Goal: Information Seeking & Learning: Learn about a topic

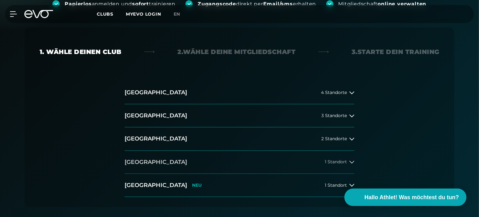
click at [189, 158] on button "[GEOGRAPHIC_DATA] 1 Standort" at bounding box center [240, 162] width 230 height 23
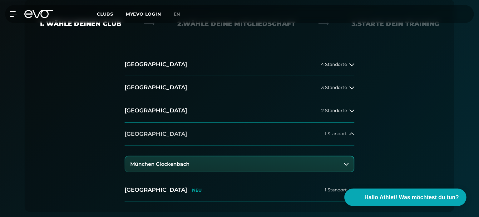
scroll to position [143, 0]
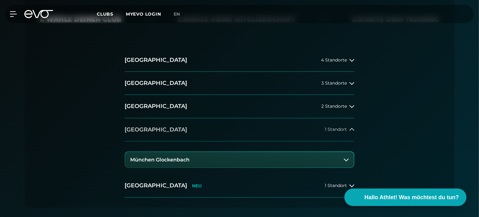
click at [189, 158] on h3 "München Glockenbach" at bounding box center [159, 160] width 59 height 6
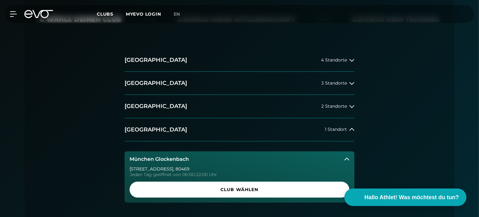
scroll to position [167, 0]
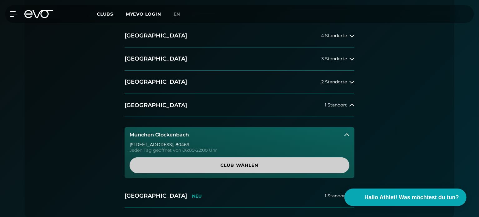
click at [212, 163] on span "Club wählen" at bounding box center [240, 165] width 190 height 7
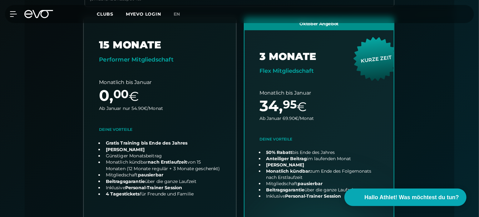
scroll to position [0, 0]
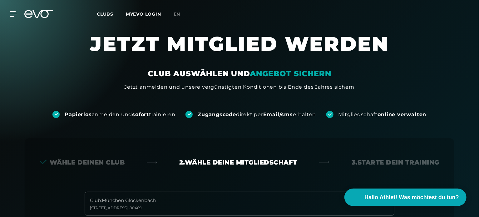
click at [108, 12] on span "Clubs" at bounding box center [105, 14] width 17 height 6
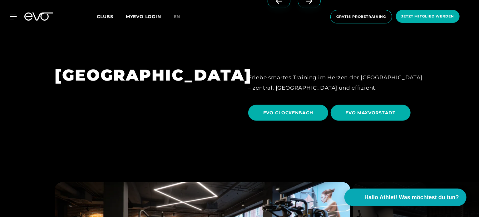
scroll to position [1603, 0]
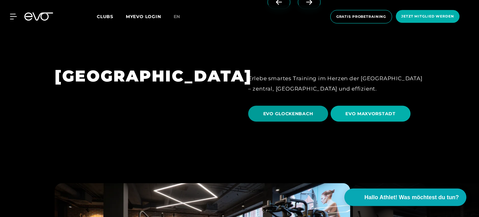
click at [287, 111] on span "EVO GLOCKENBACH" at bounding box center [288, 114] width 50 height 7
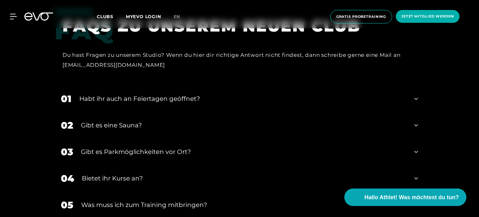
scroll to position [1872, 0]
click at [412, 116] on div "02 Gibt es eine Sauna?" at bounding box center [240, 125] width 370 height 27
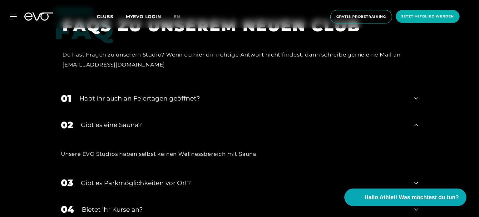
scroll to position [1942, 0]
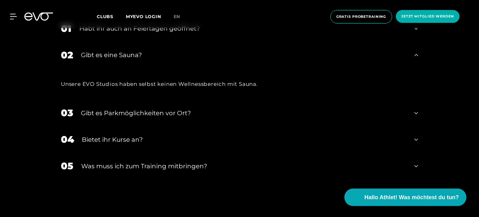
click at [417, 109] on icon at bounding box center [416, 112] width 4 height 7
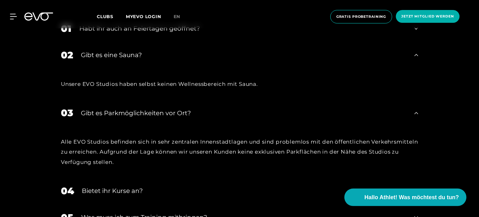
scroll to position [2067, 0]
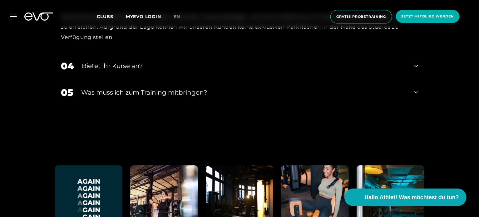
click at [418, 81] on div "05 Was muss ich zum Training mitbringen?" at bounding box center [240, 92] width 370 height 27
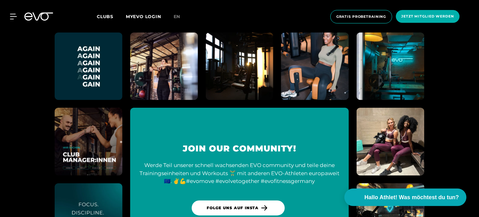
scroll to position [2231, 0]
